Goal: Information Seeking & Learning: Learn about a topic

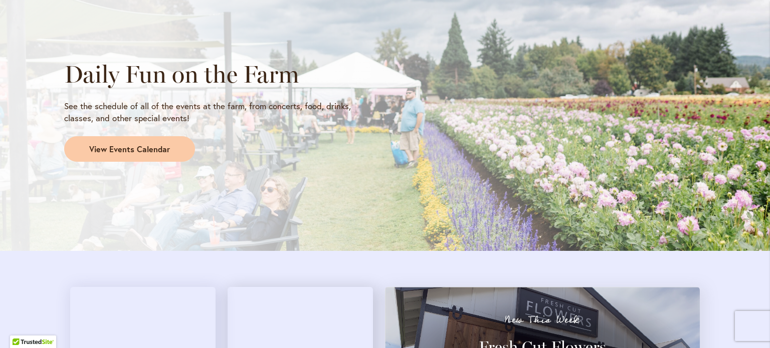
scroll to position [858, 0]
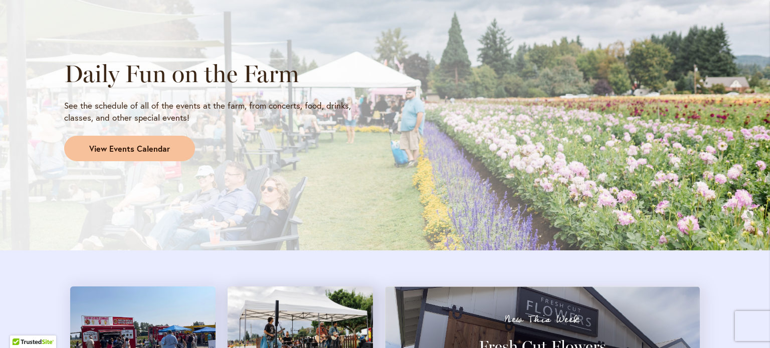
click at [157, 147] on span "View Events Calendar" at bounding box center [129, 149] width 81 height 12
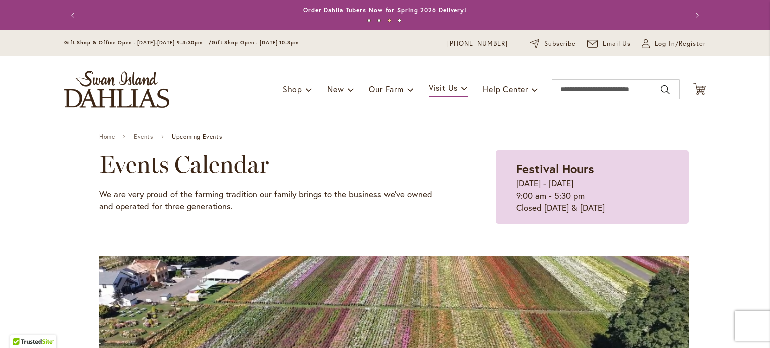
click at [462, 209] on div "Events Calendar We are very proud of the farming tradition our family brings to…" at bounding box center [394, 187] width 590 height 74
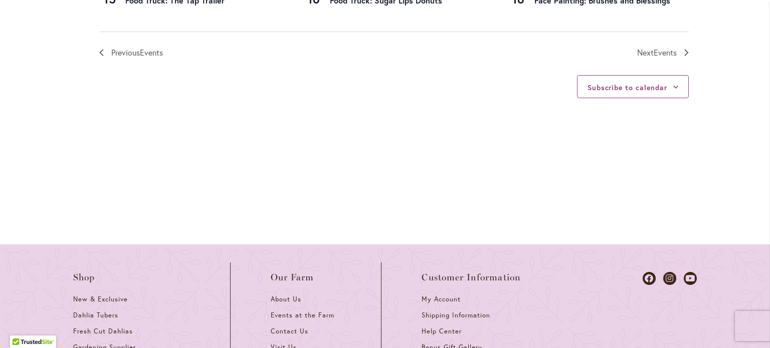
scroll to position [1298, 0]
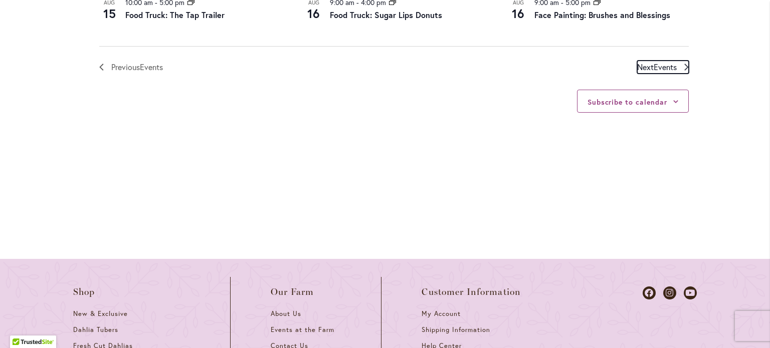
click at [671, 68] on span "Events" at bounding box center [665, 67] width 23 height 11
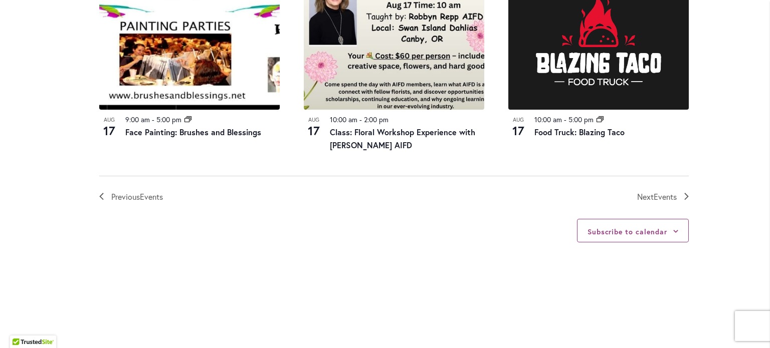
scroll to position [1196, 0]
